Goal: Information Seeking & Learning: Learn about a topic

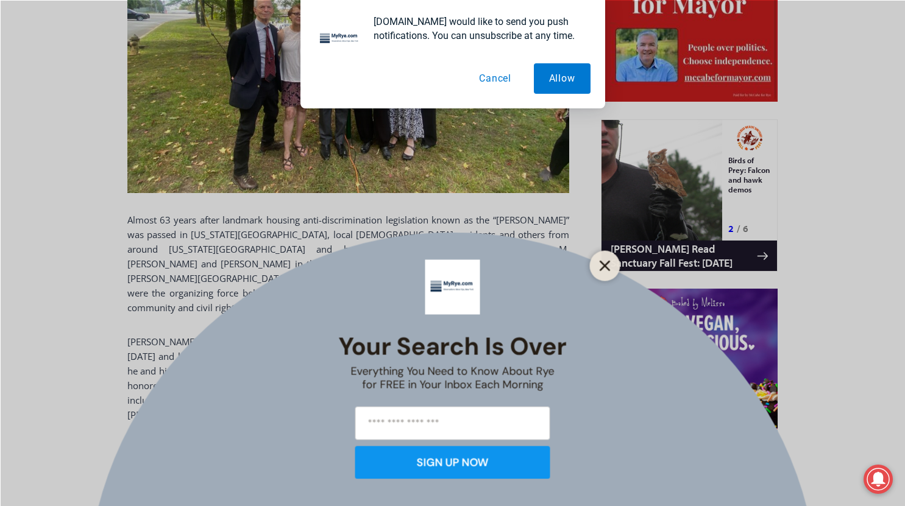
click at [604, 266] on line "Close" at bounding box center [604, 265] width 9 height 9
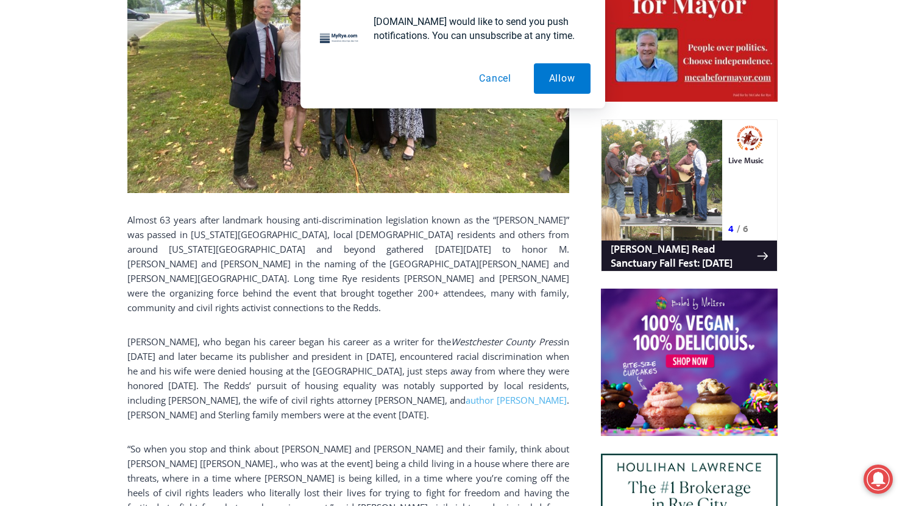
click at [498, 77] on button "Cancel" at bounding box center [495, 78] width 63 height 30
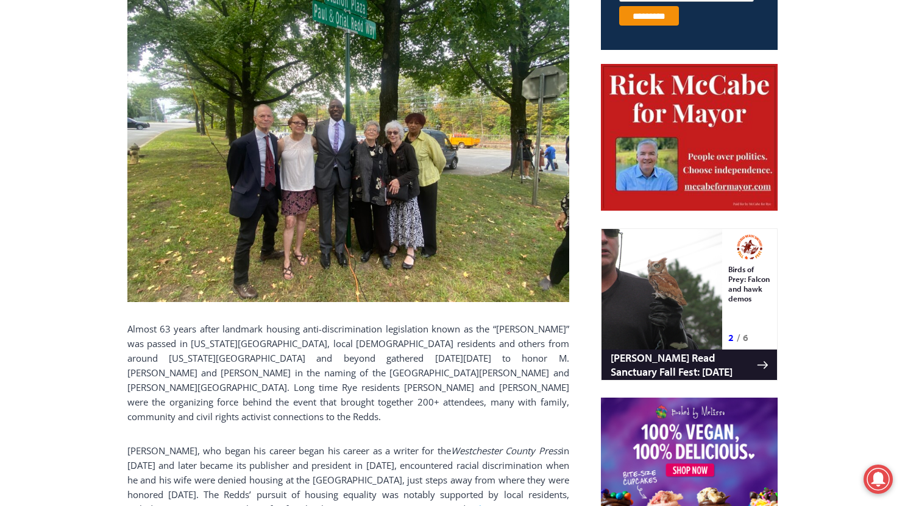
scroll to position [566, 0]
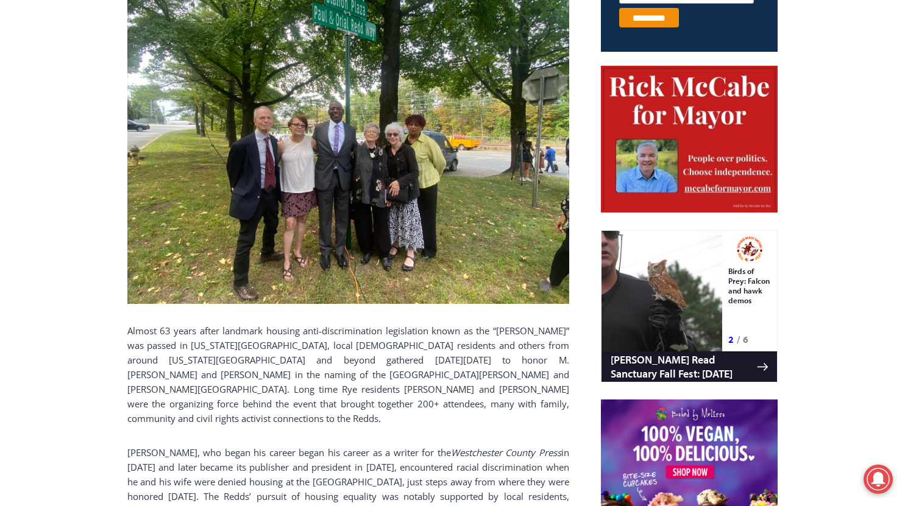
click at [406, 177] on img at bounding box center [348, 139] width 442 height 332
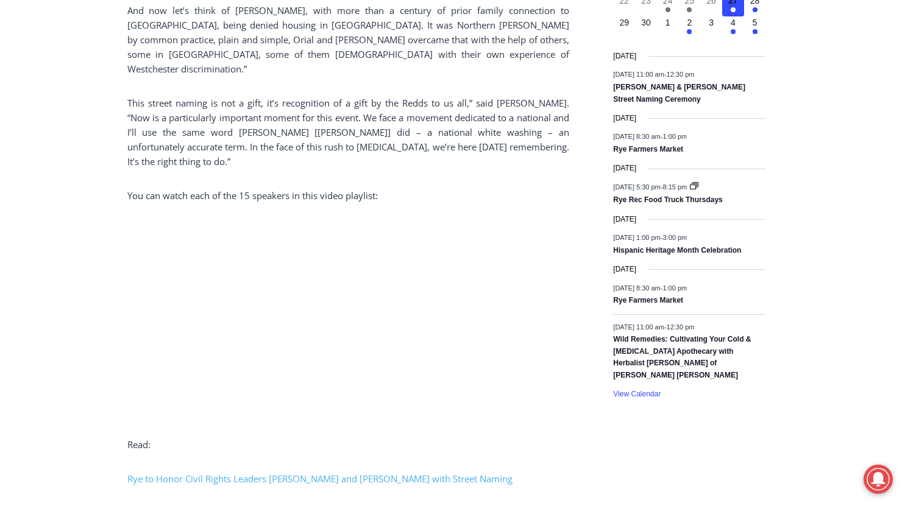
scroll to position [1687, 0]
